Goal: Information Seeking & Learning: Learn about a topic

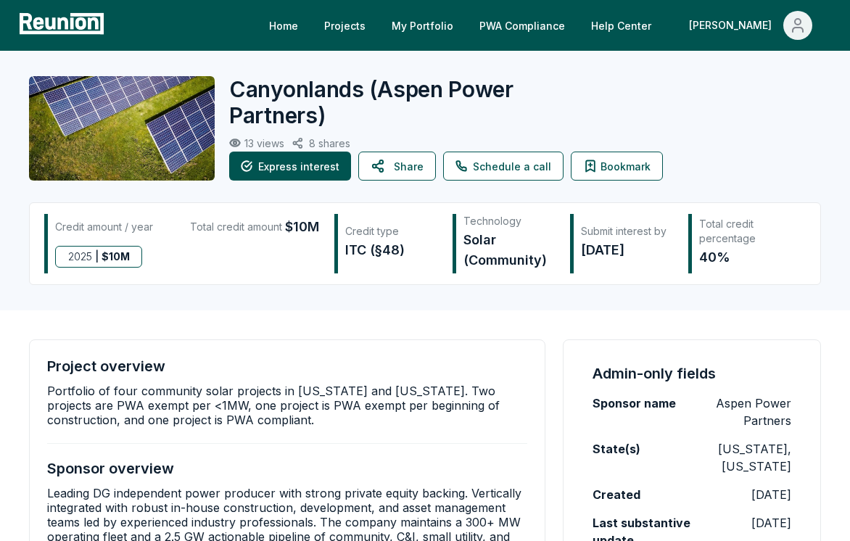
scroll to position [1, 0]
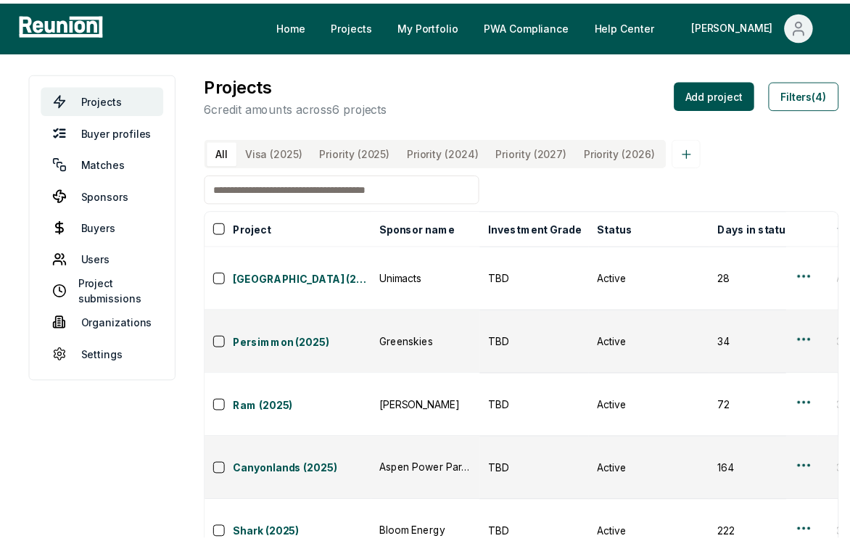
scroll to position [0, 426]
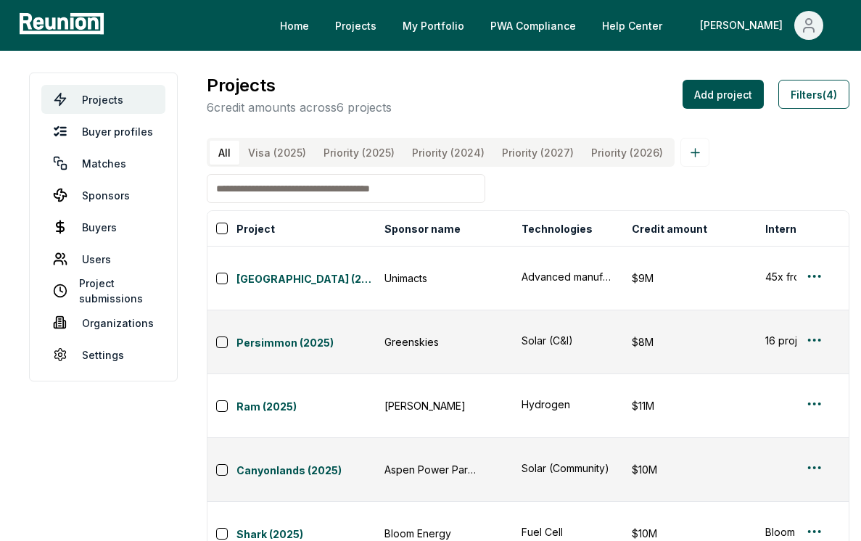
click at [355, 195] on input at bounding box center [346, 188] width 278 height 29
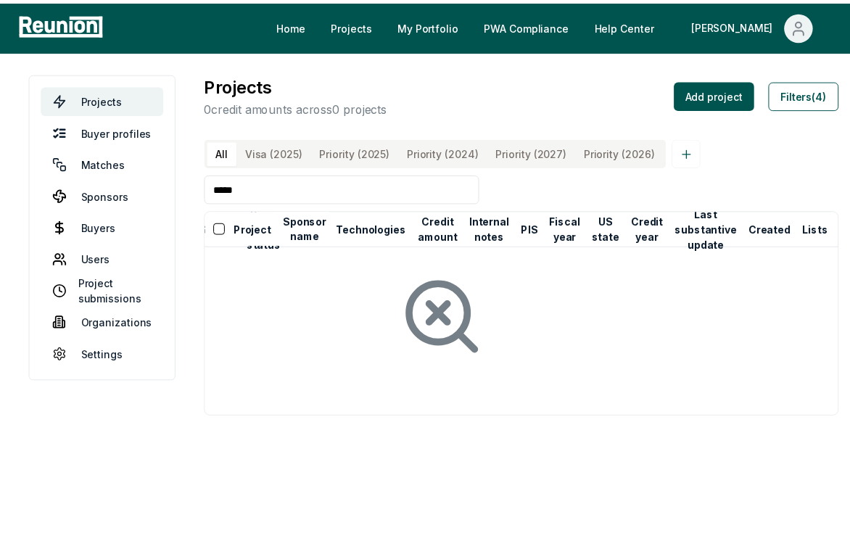
scroll to position [0, 215]
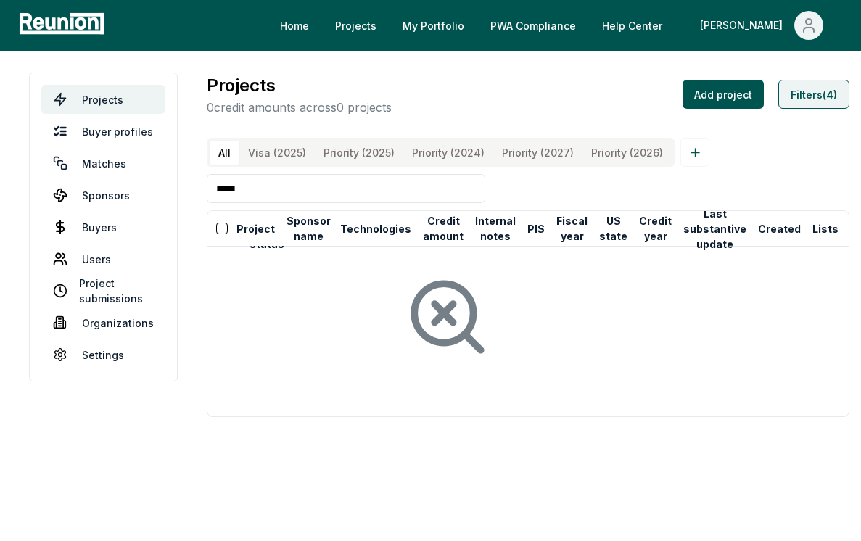
type input "*****"
click at [809, 89] on button "Filters (4)" at bounding box center [813, 94] width 71 height 29
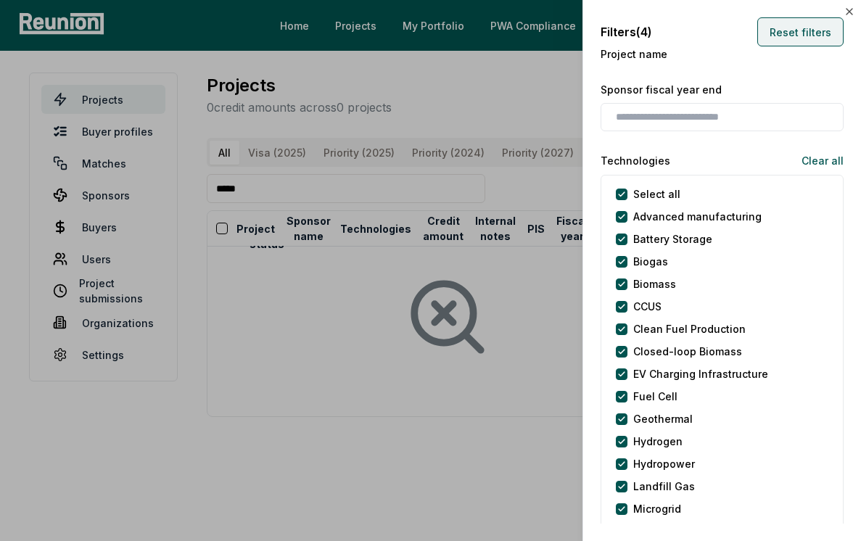
click at [776, 25] on button "Reset filters" at bounding box center [800, 31] width 86 height 29
type input "*"
type input "**********"
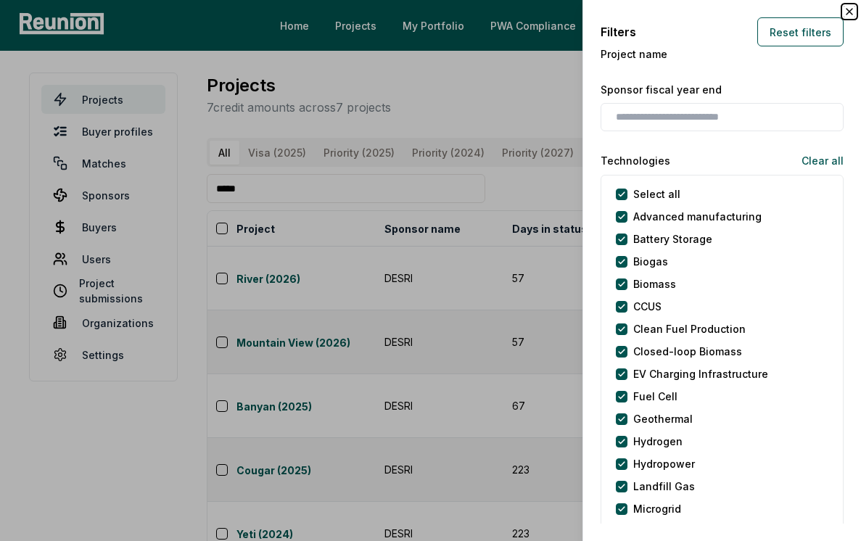
click at [844, 11] on icon "button" at bounding box center [849, 12] width 12 height 12
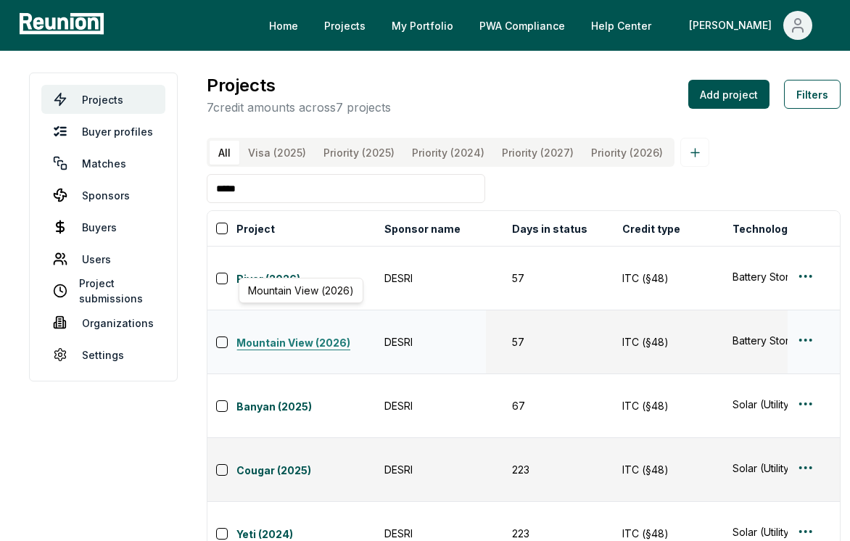
click at [291, 335] on link "Mountain View (2026)" at bounding box center [305, 343] width 139 height 17
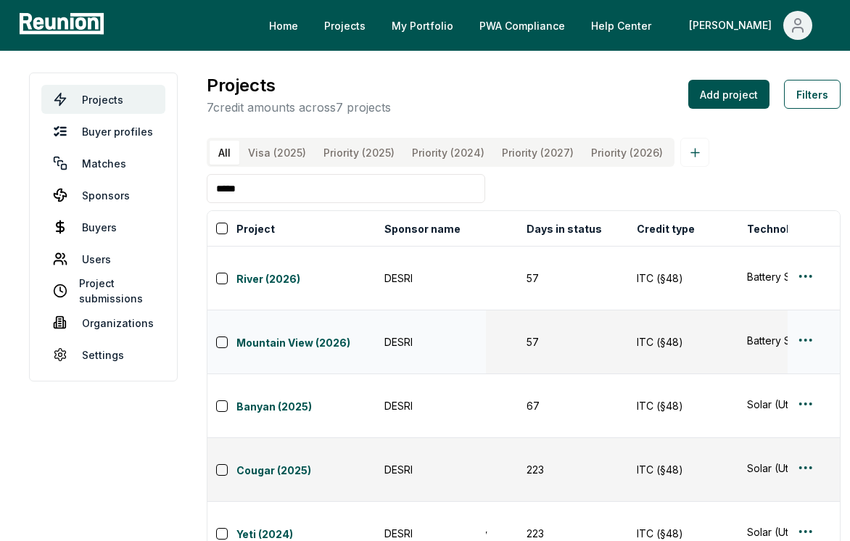
scroll to position [0, 0]
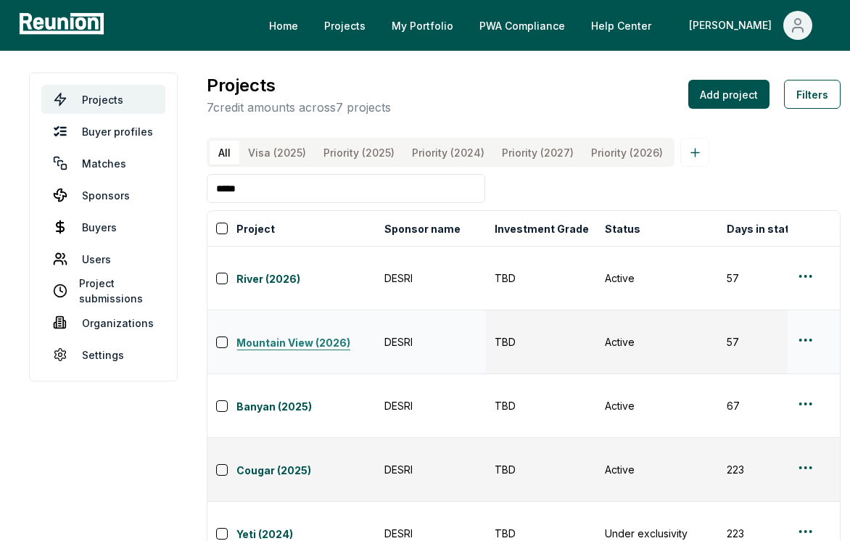
click at [302, 335] on link "Mountain View (2026)" at bounding box center [305, 343] width 139 height 17
click at [249, 335] on link "Mountain View (2026)" at bounding box center [305, 343] width 139 height 17
click at [278, 275] on link "River (2026)" at bounding box center [305, 279] width 139 height 17
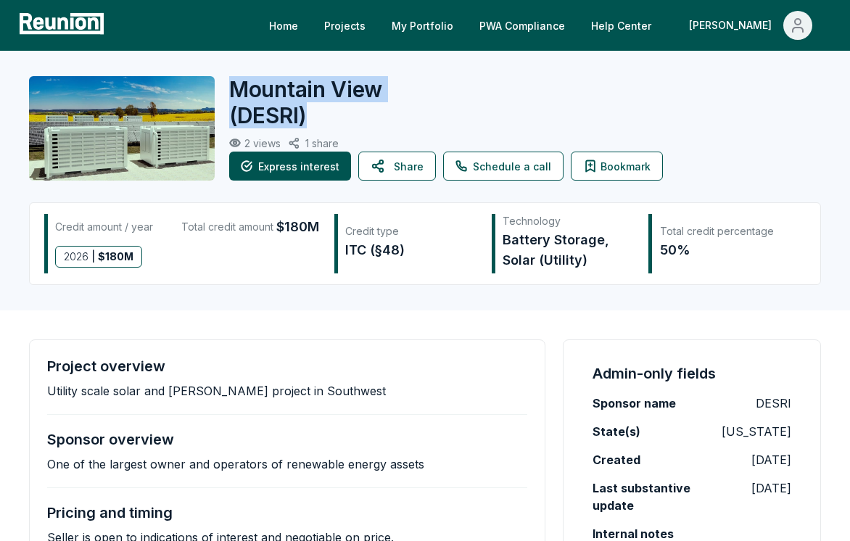
drag, startPoint x: 234, startPoint y: 88, endPoint x: 345, endPoint y: 113, distance: 113.8
click at [345, 113] on h2 "Mountain View ( DESRI )" at bounding box center [340, 102] width 223 height 52
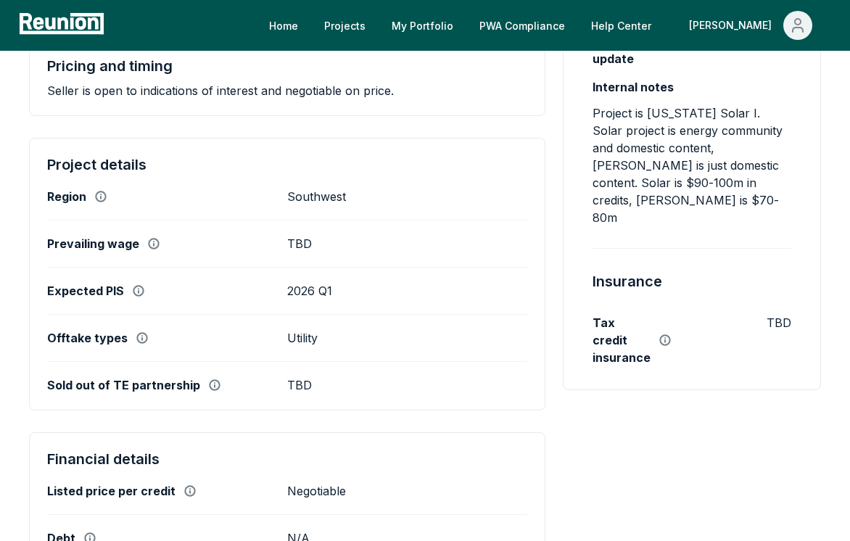
scroll to position [147, 0]
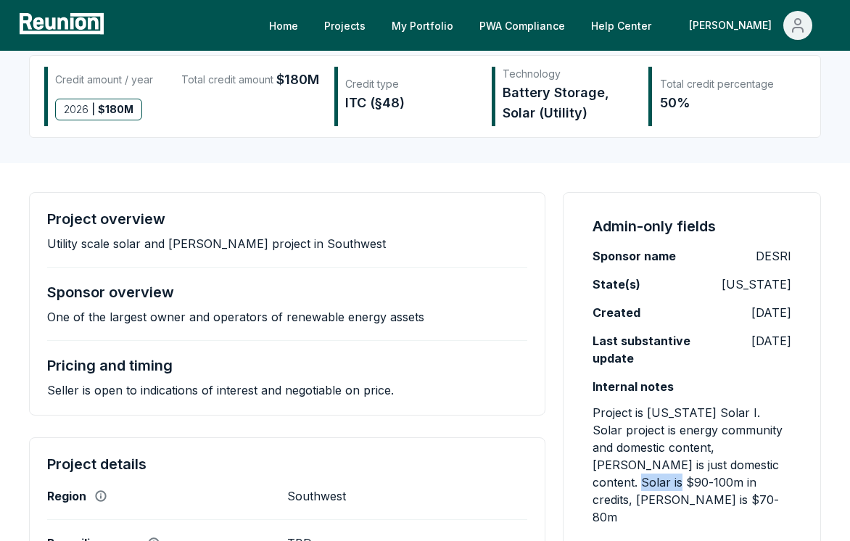
drag, startPoint x: 740, startPoint y: 466, endPoint x: 619, endPoint y: 484, distance: 121.9
click at [619, 484] on p "Project is [US_STATE] Solar I. Solar project is energy community and domestic c…" at bounding box center [692, 465] width 199 height 122
drag, startPoint x: 697, startPoint y: 467, endPoint x: 673, endPoint y: 482, distance: 28.0
click at [673, 482] on p "Project is [US_STATE] Solar I. Solar project is energy community and domestic c…" at bounding box center [692, 465] width 199 height 122
copy p "Solar is $90-100m in credits"
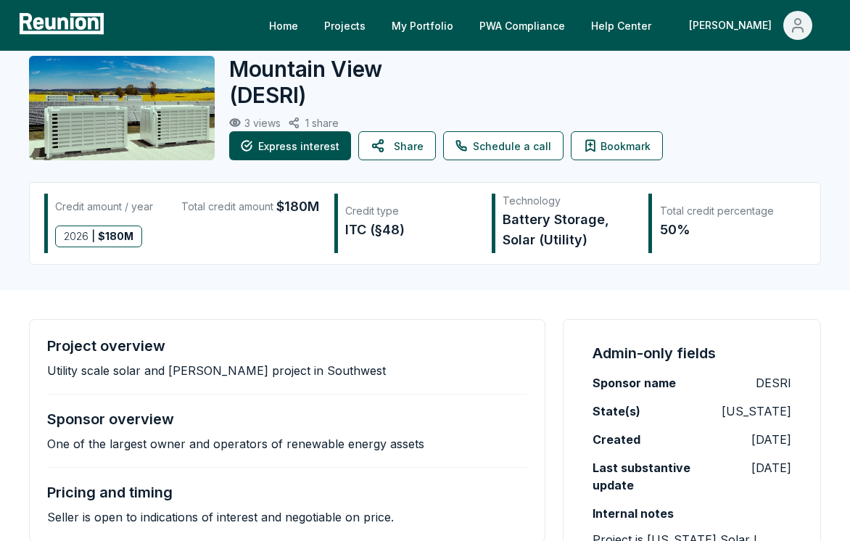
scroll to position [23, 0]
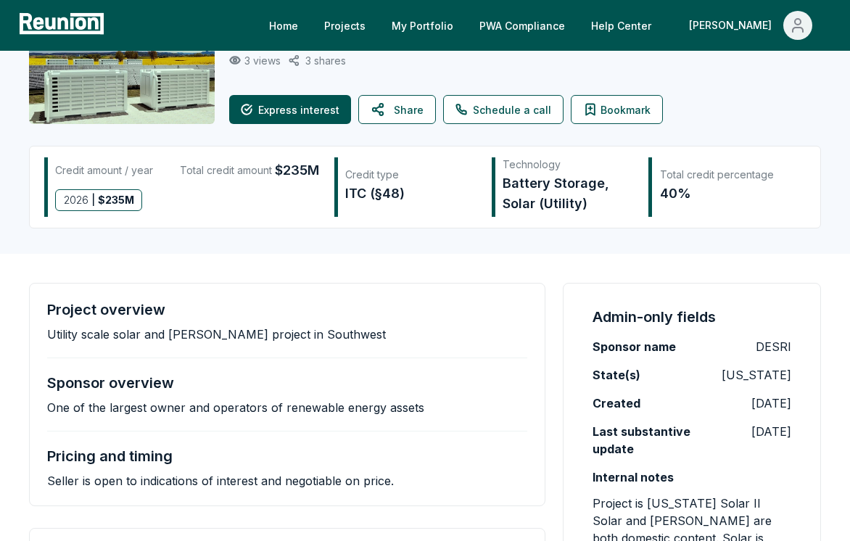
scroll to position [323, 0]
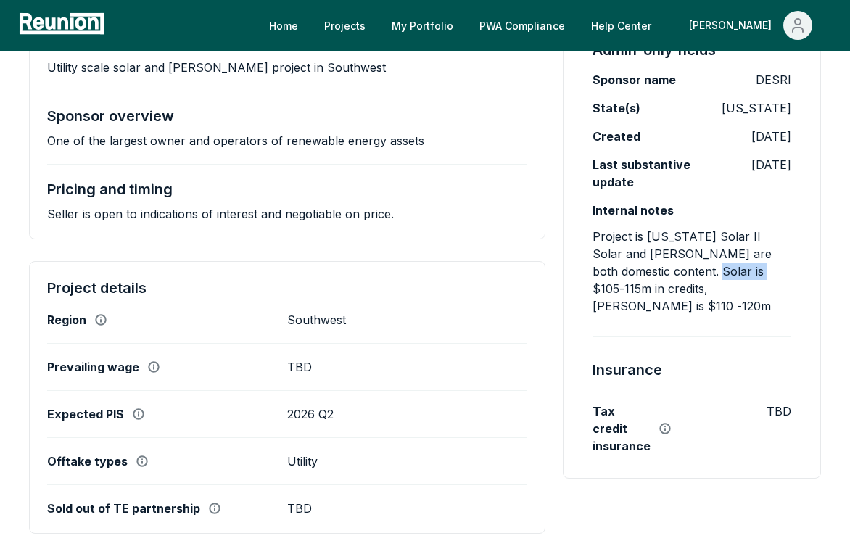
drag, startPoint x: 687, startPoint y: 272, endPoint x: 739, endPoint y: 268, distance: 52.3
click at [739, 268] on p "Project is New Mexico Solar II Solar and BESS are both domestic content. Solar …" at bounding box center [692, 271] width 199 height 87
click at [628, 284] on p "Project is New Mexico Solar II Solar and BESS are both domestic content. Solar …" at bounding box center [692, 271] width 199 height 87
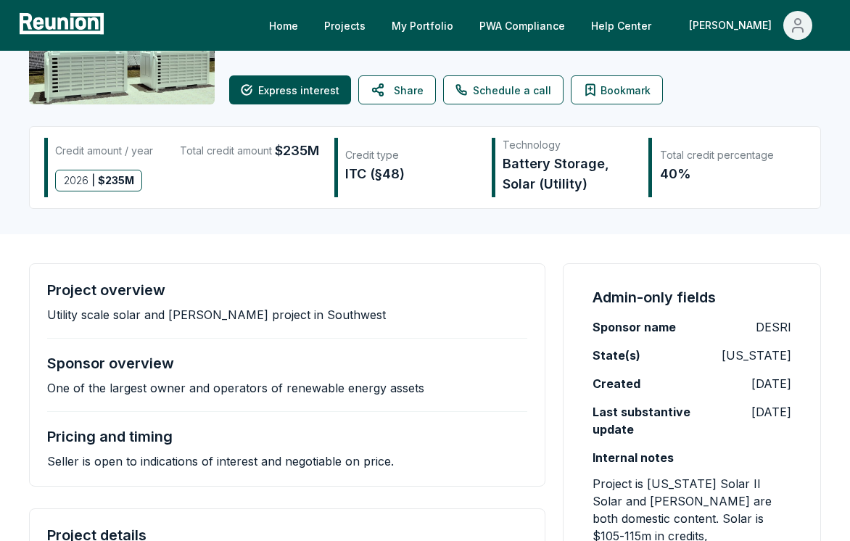
scroll to position [67, 0]
